Goal: Check status: Check status

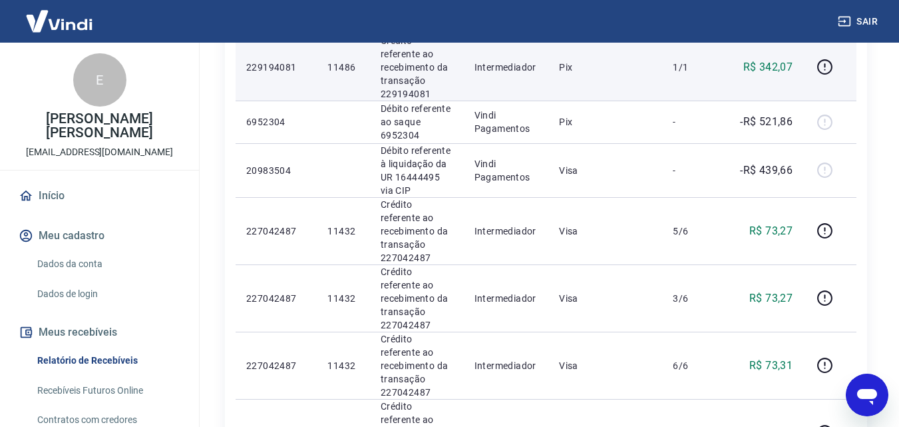
scroll to position [61, 0]
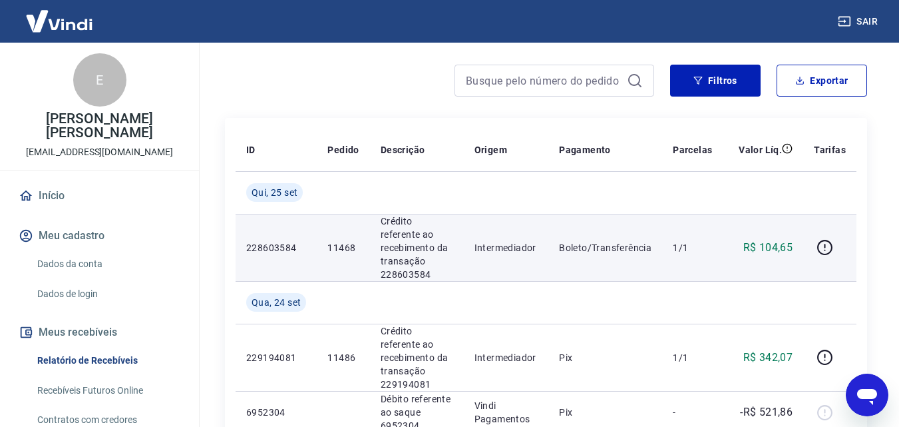
scroll to position [133, 0]
